Goal: Transaction & Acquisition: Book appointment/travel/reservation

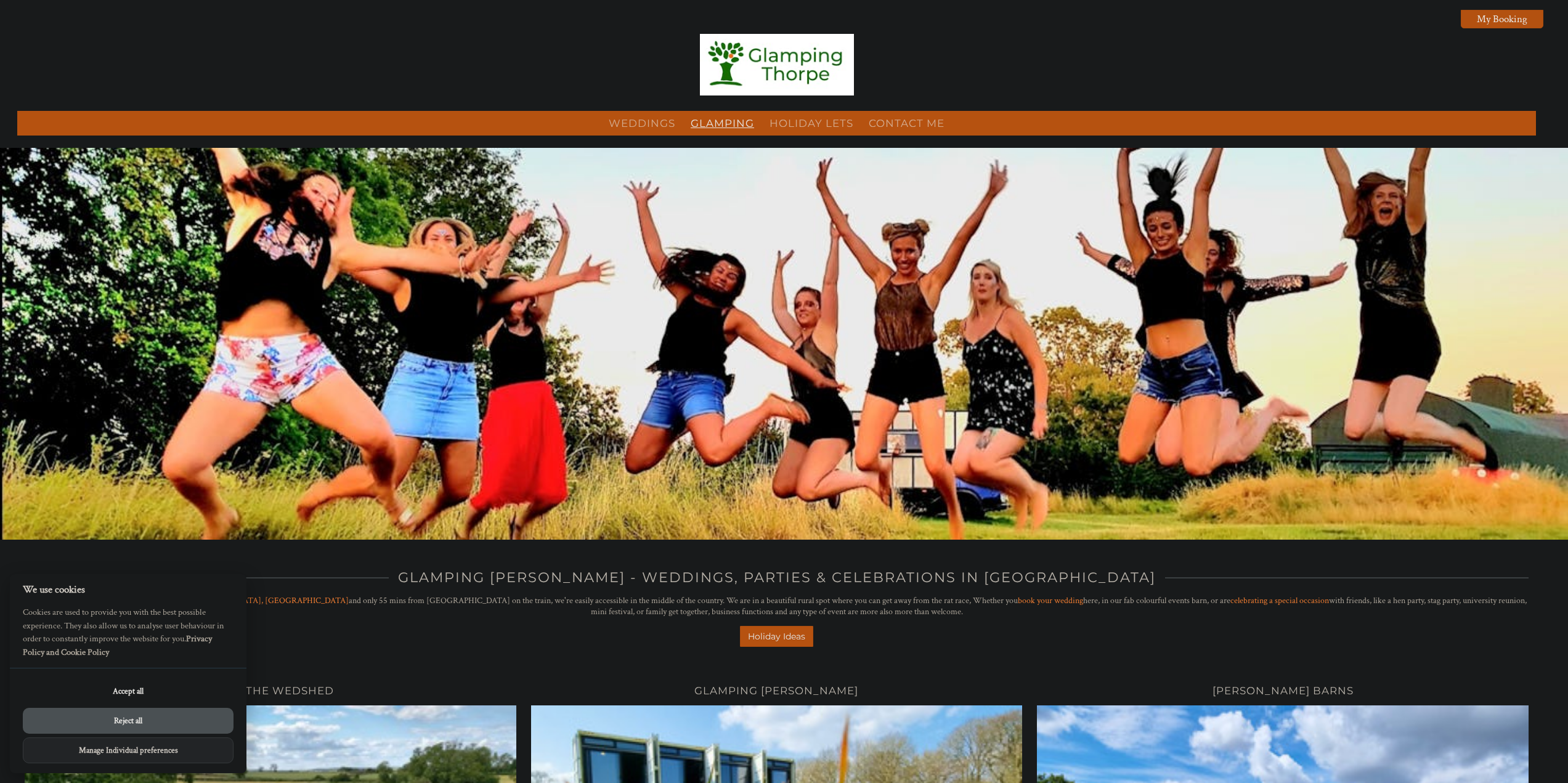
click at [739, 124] on link "Glamping" at bounding box center [722, 123] width 64 height 12
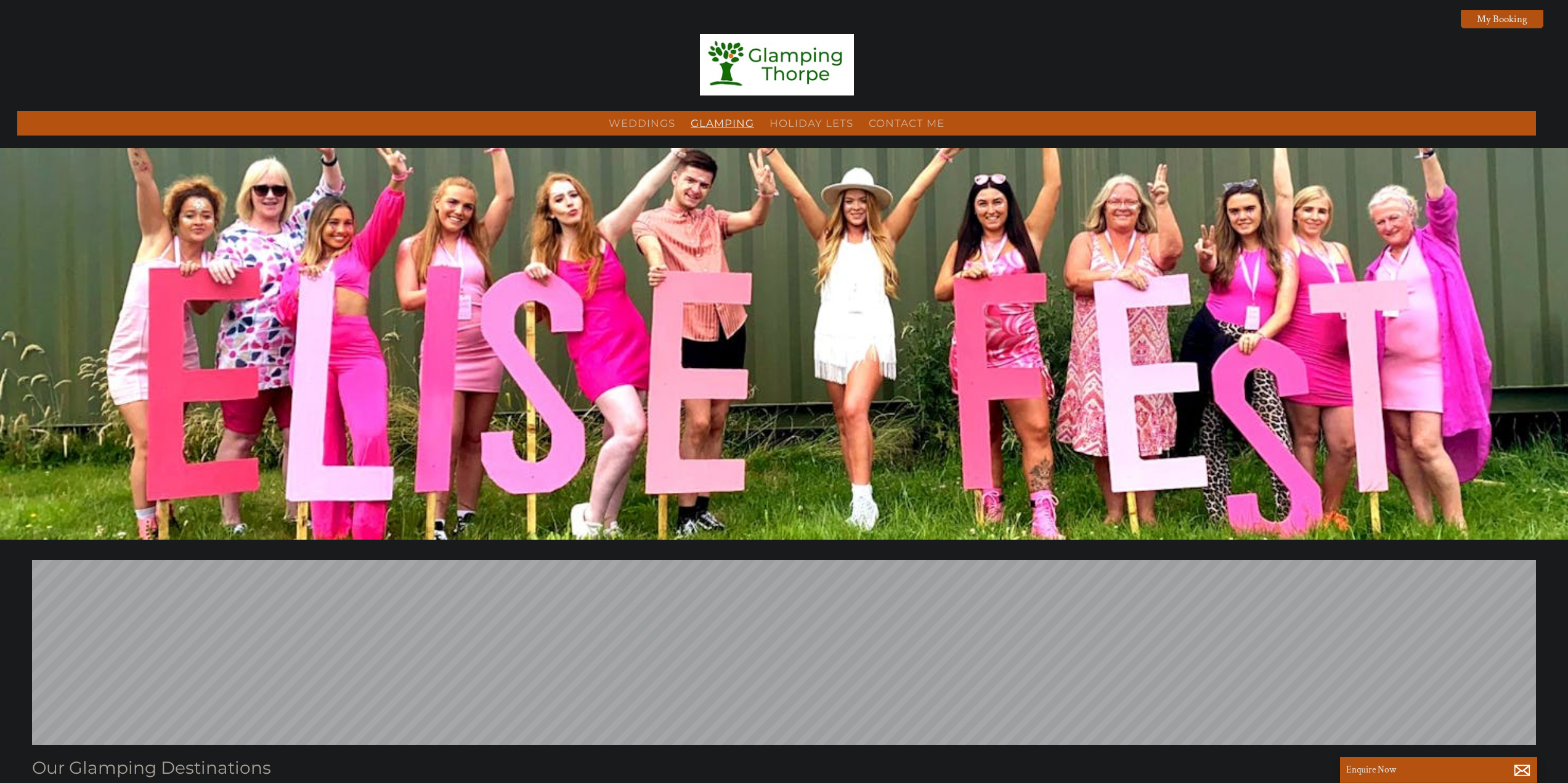
scroll to position [0, 11]
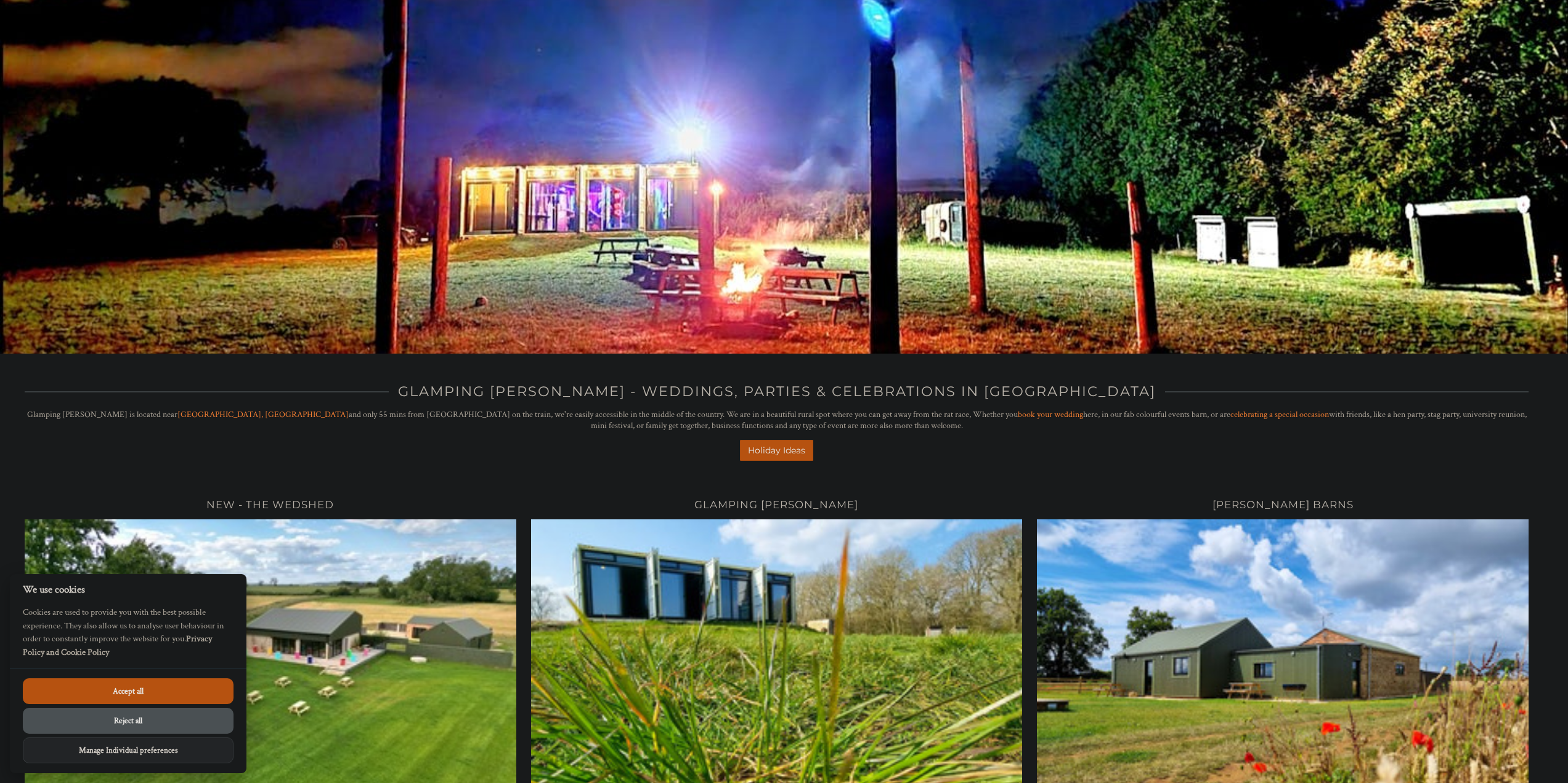
scroll to position [369, 0]
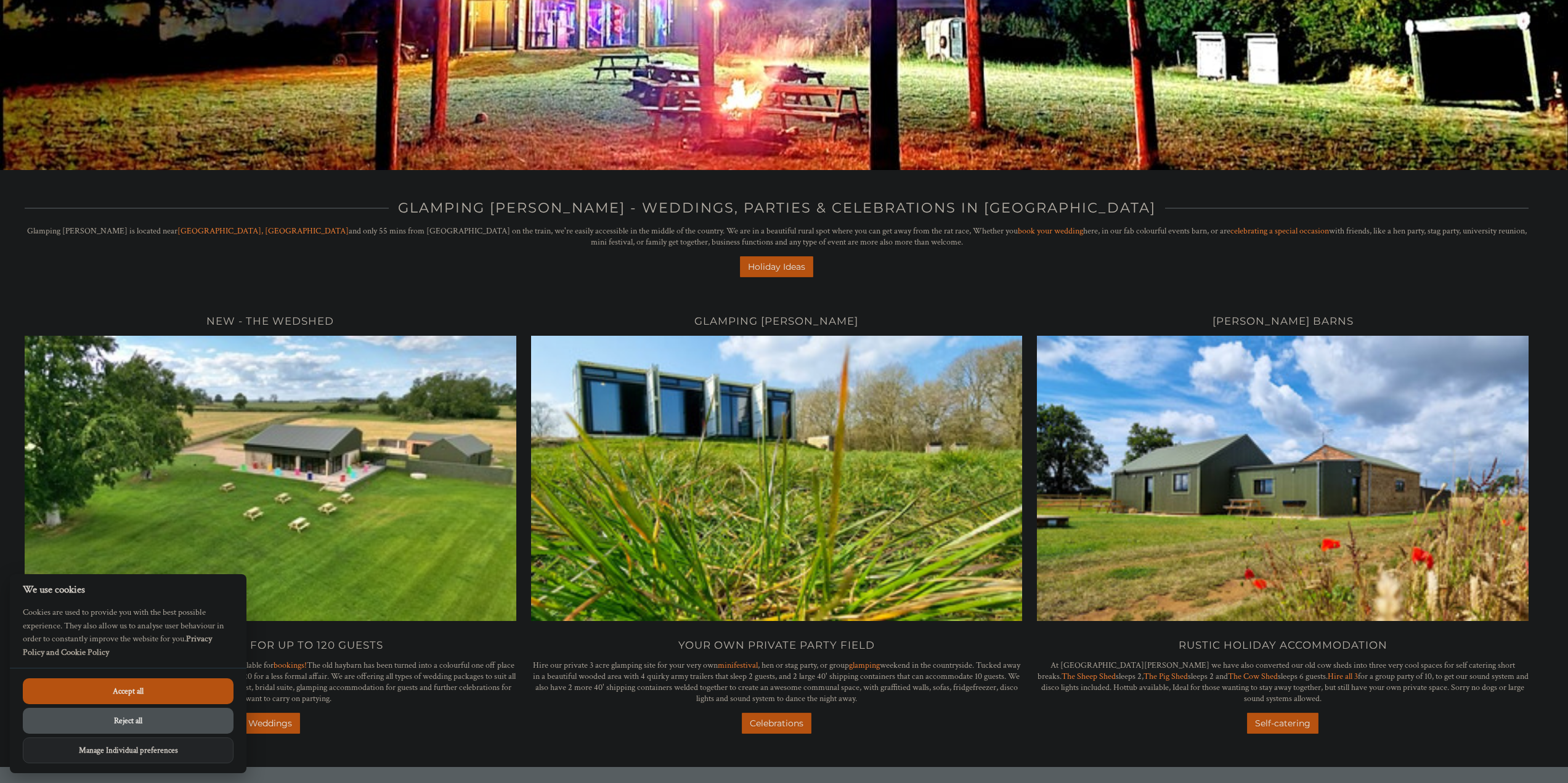
click at [187, 686] on button "Accept all" at bounding box center [128, 691] width 211 height 26
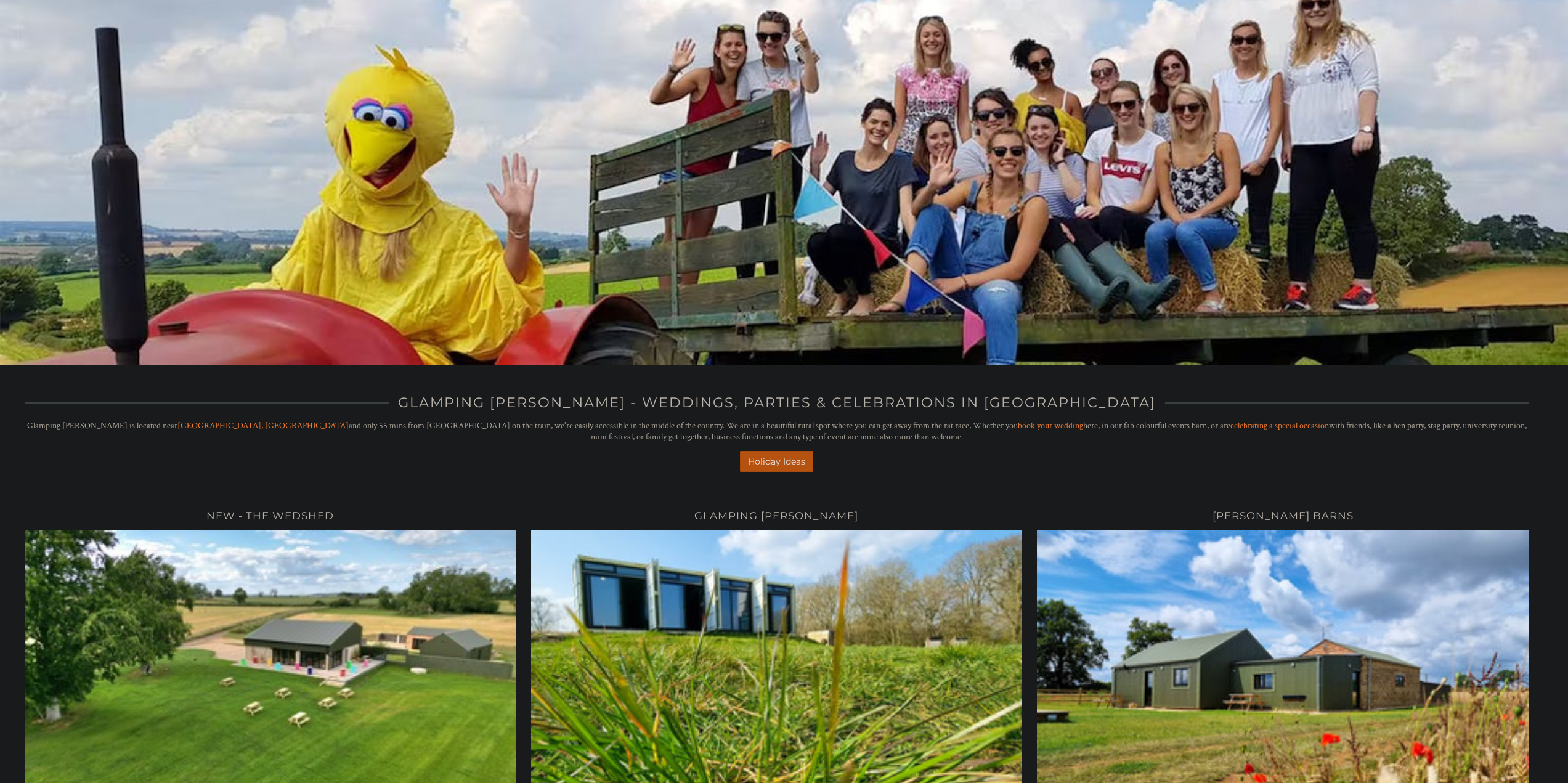
scroll to position [545, 0]
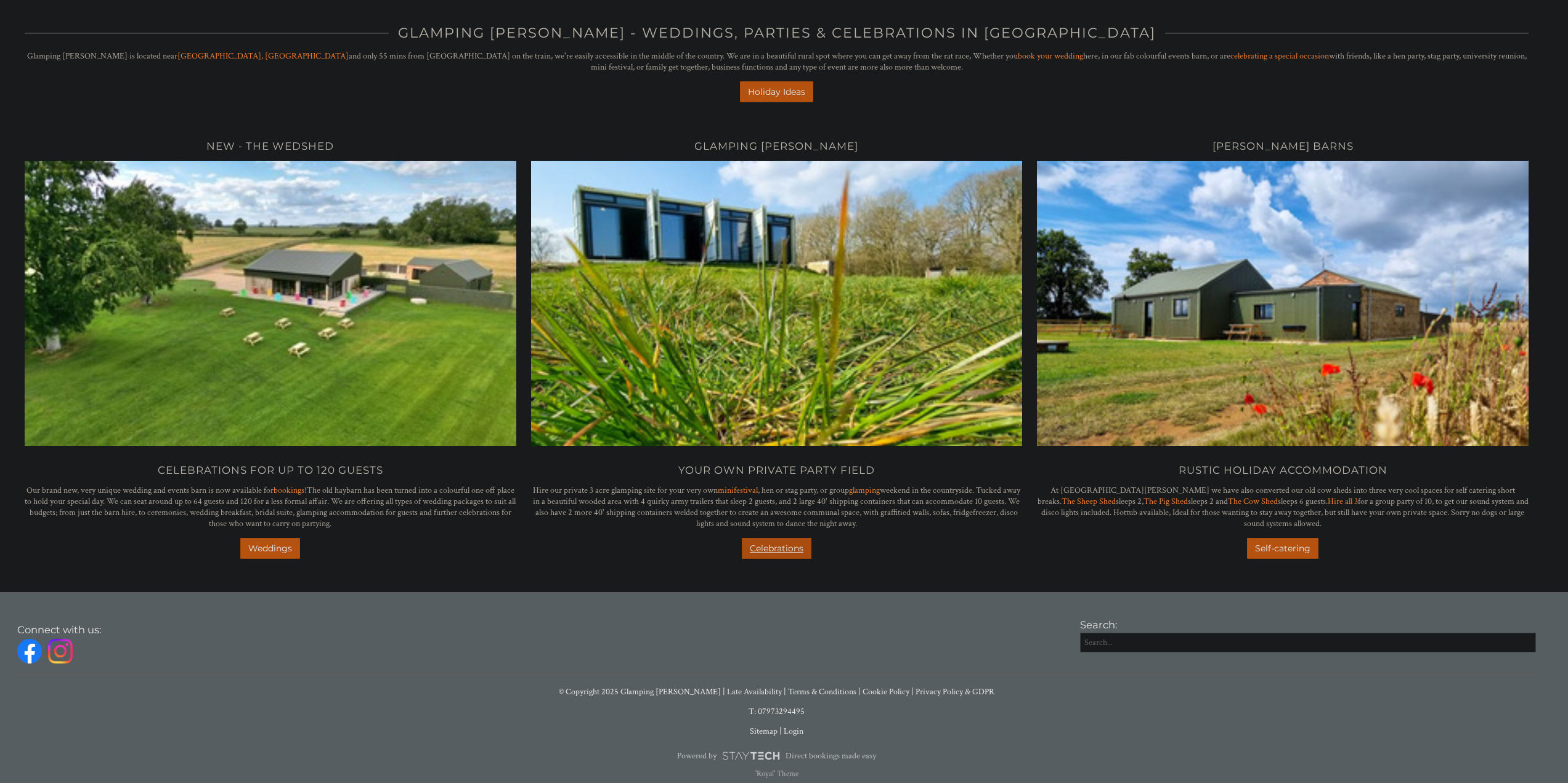
click at [770, 545] on link "Celebrations" at bounding box center [777, 548] width 70 height 21
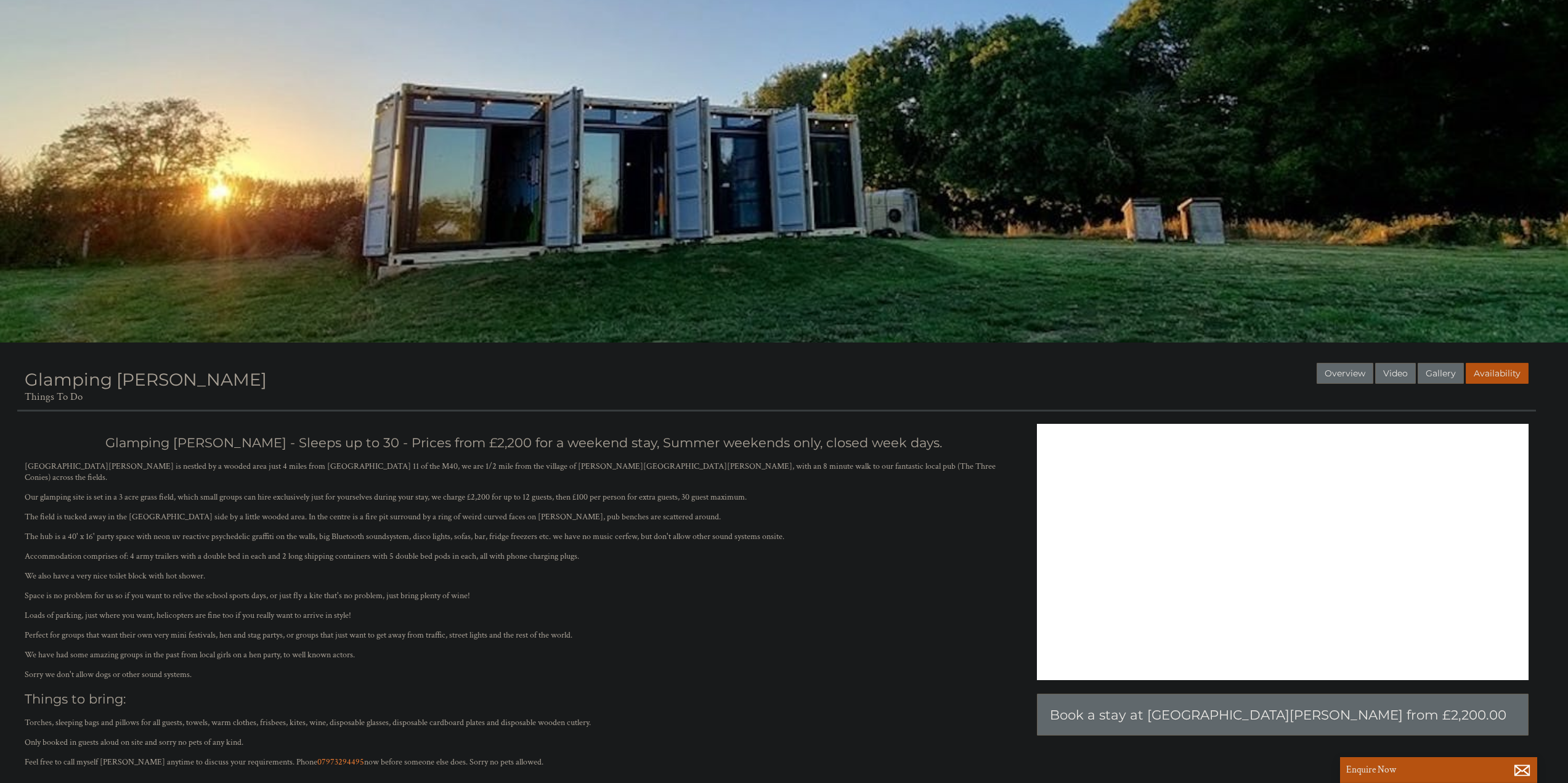
scroll to position [369, 0]
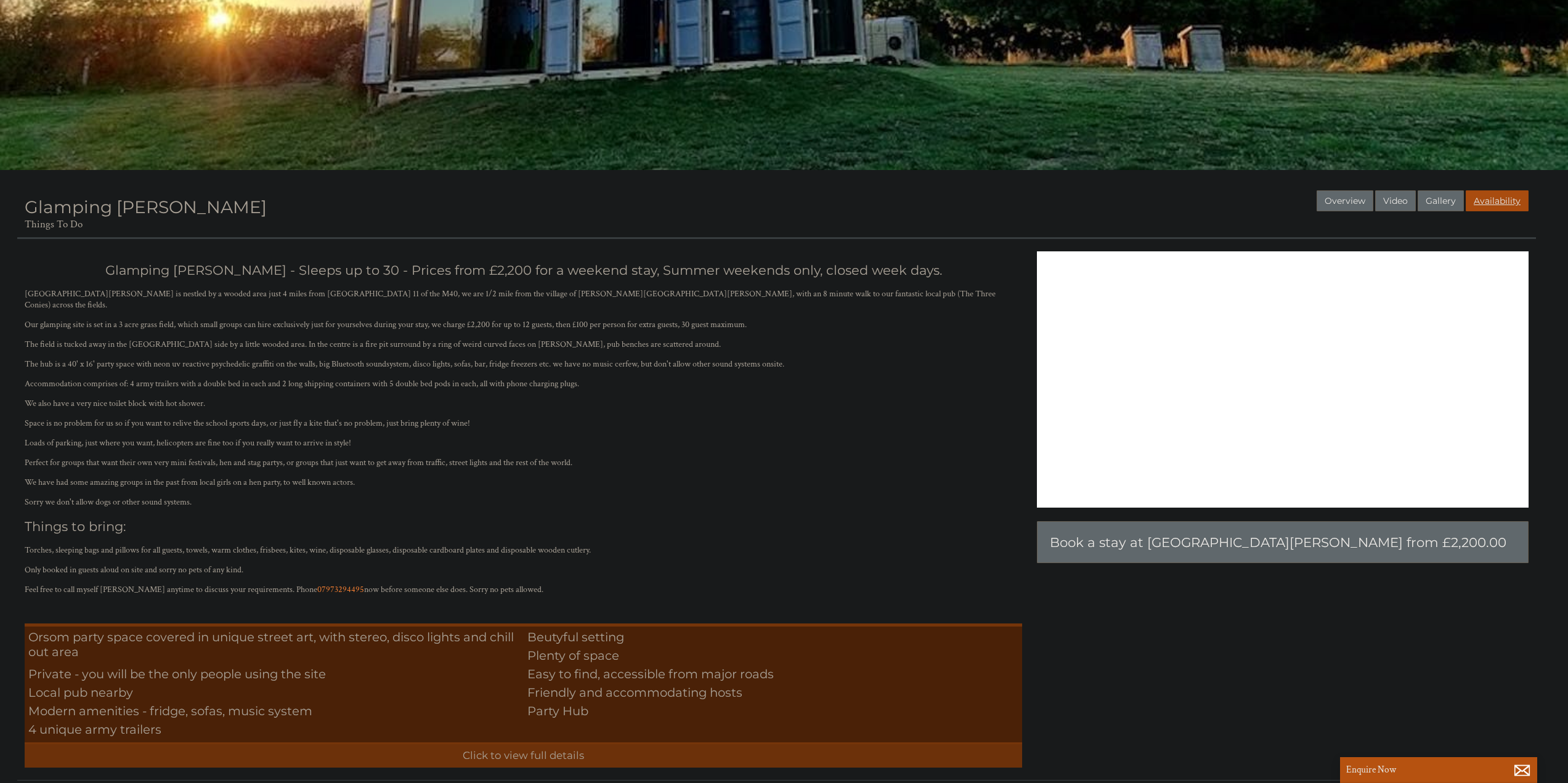
click at [1503, 196] on link "Availability" at bounding box center [1497, 200] width 63 height 21
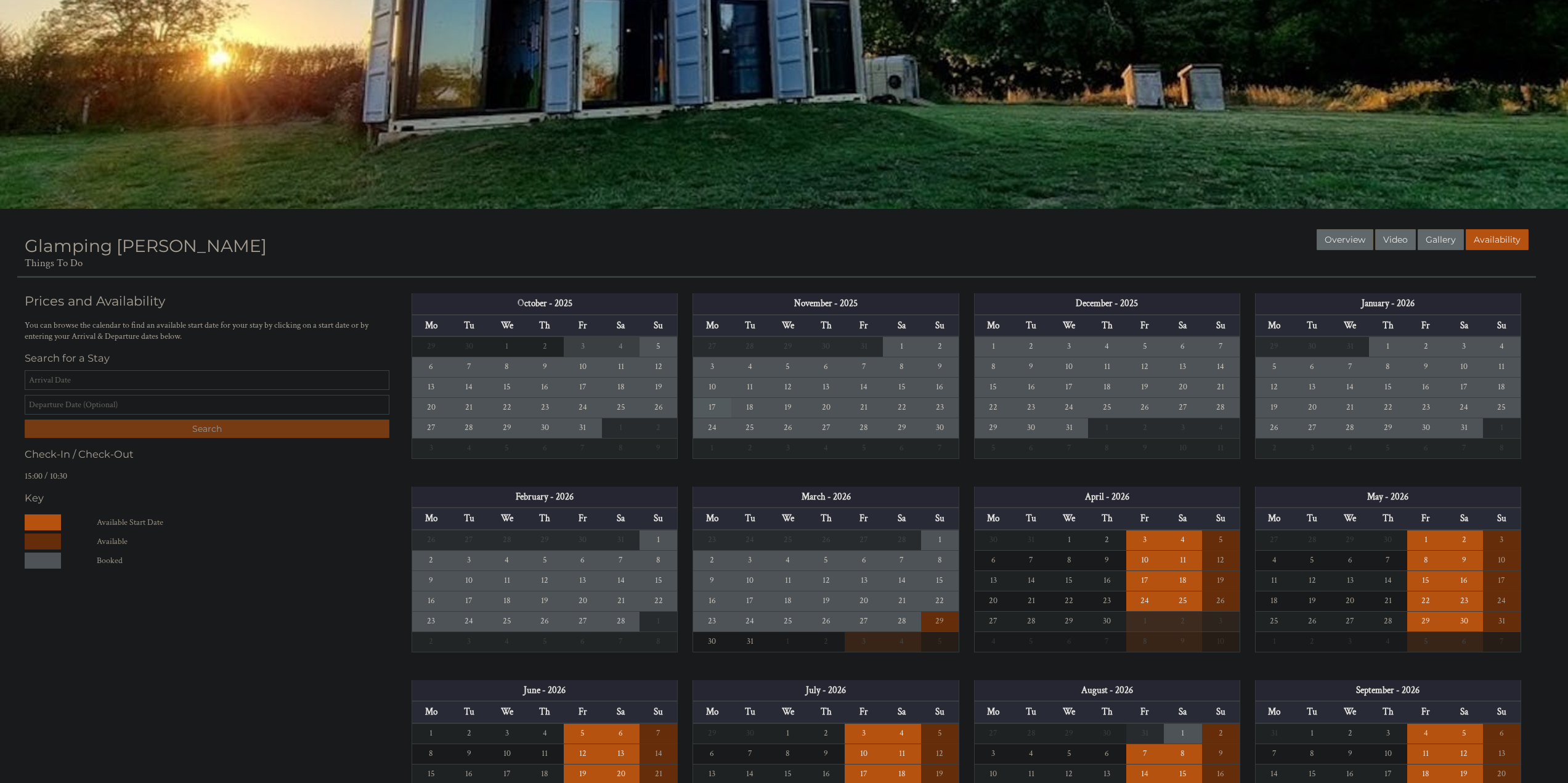
scroll to position [431, 0]
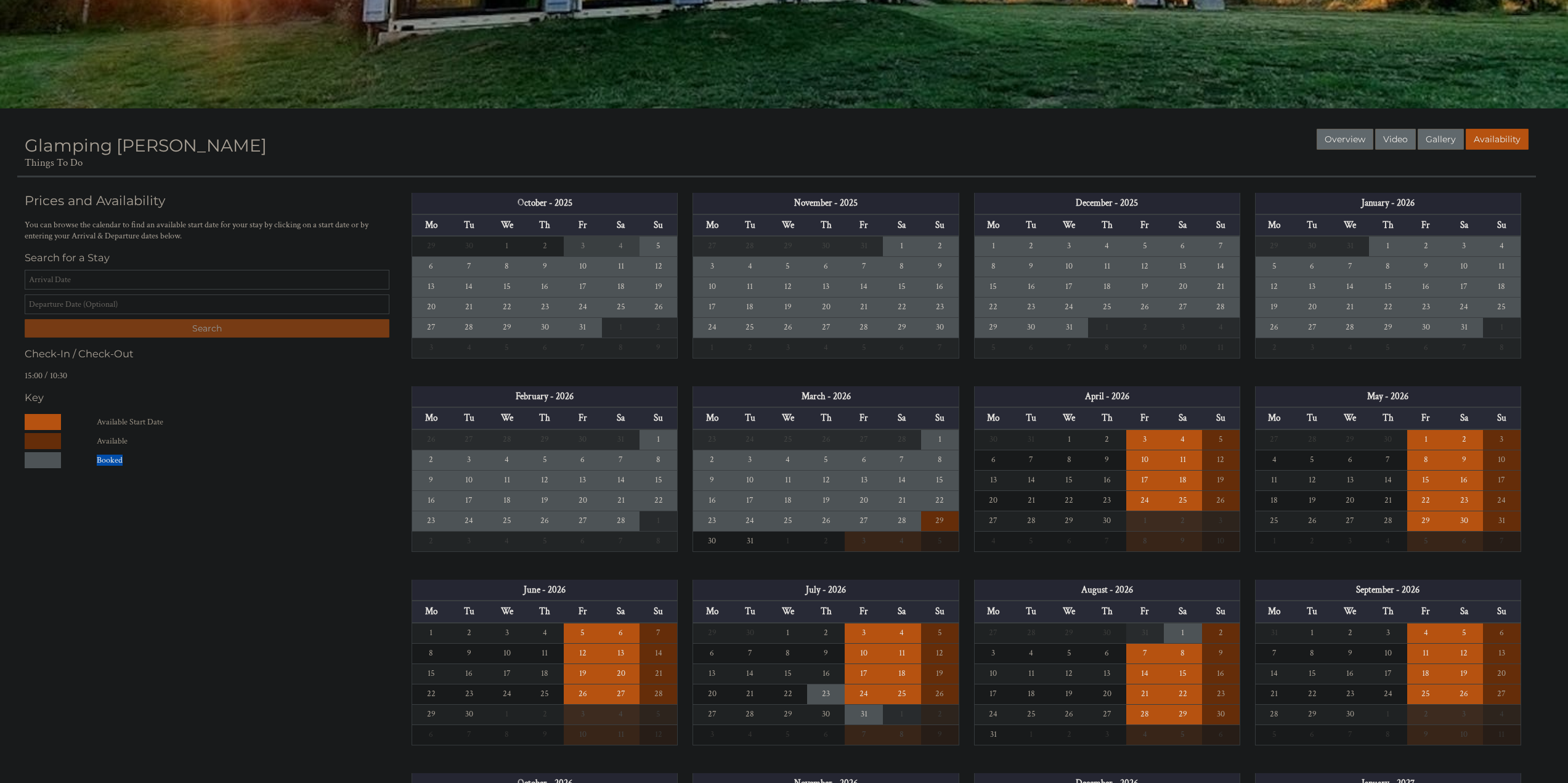
drag, startPoint x: 85, startPoint y: 460, endPoint x: 163, endPoint y: 460, distance: 78.0
click at [163, 460] on dl "Available Start Date Available Booked" at bounding box center [207, 443] width 365 height 57
click at [130, 282] on input "Date" at bounding box center [207, 279] width 365 height 19
